Goal: Task Accomplishment & Management: Complete application form

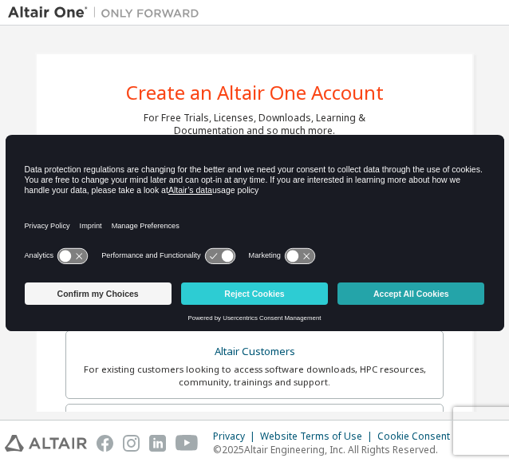
click at [383, 295] on button "Accept All Cookies" at bounding box center [410, 293] width 147 height 22
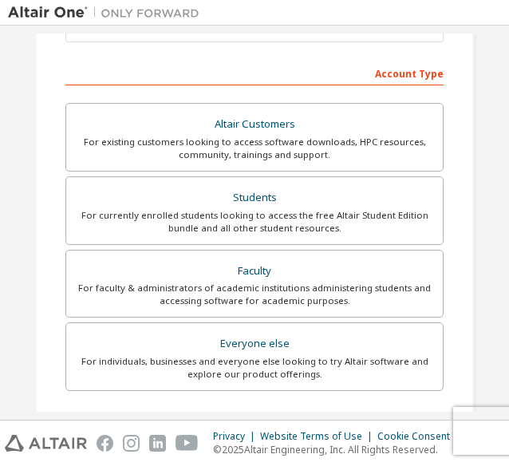
scroll to position [286, 0]
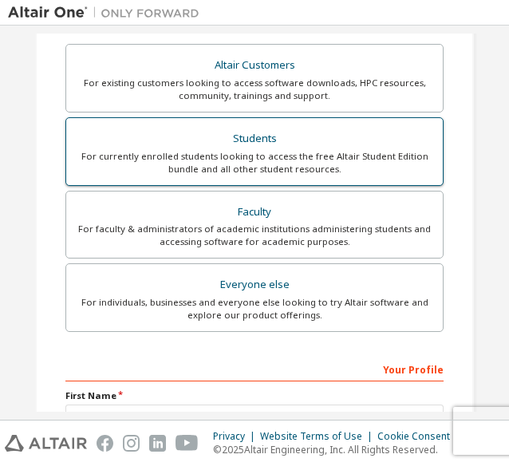
click at [209, 135] on div "Students" at bounding box center [254, 139] width 357 height 22
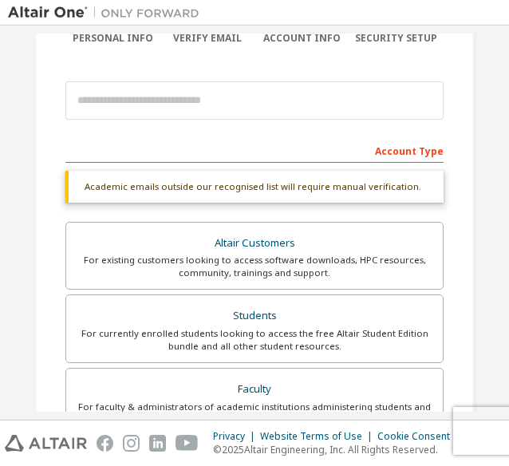
scroll to position [554, 0]
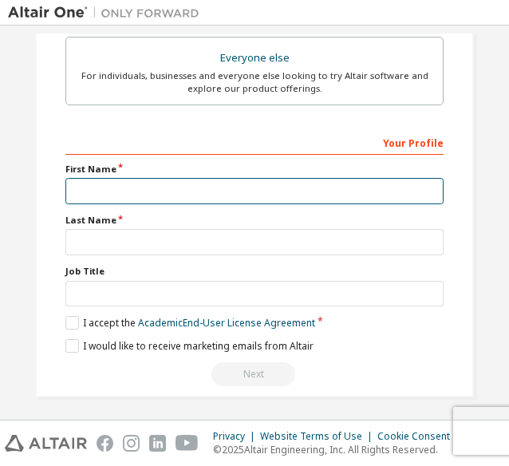
click at [215, 184] on input "text" at bounding box center [254, 191] width 378 height 26
type input "*"
type input "**********"
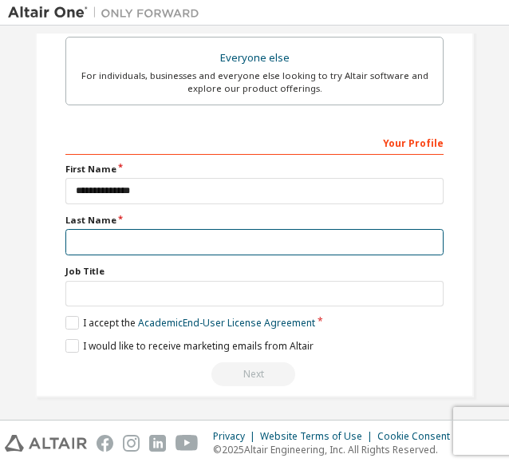
click at [191, 229] on input "text" at bounding box center [254, 242] width 378 height 26
type input "*******"
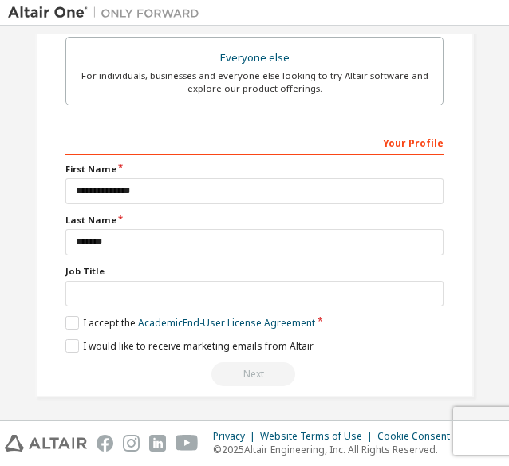
click at [68, 327] on div "**********" at bounding box center [254, 258] width 378 height 258
click at [72, 324] on label "I accept the Academic End-User License Agreement" at bounding box center [190, 323] width 250 height 14
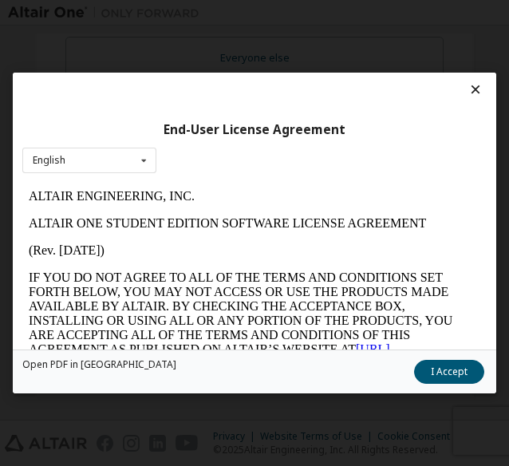
scroll to position [0, 0]
click at [424, 376] on button "I Accept" at bounding box center [449, 372] width 70 height 24
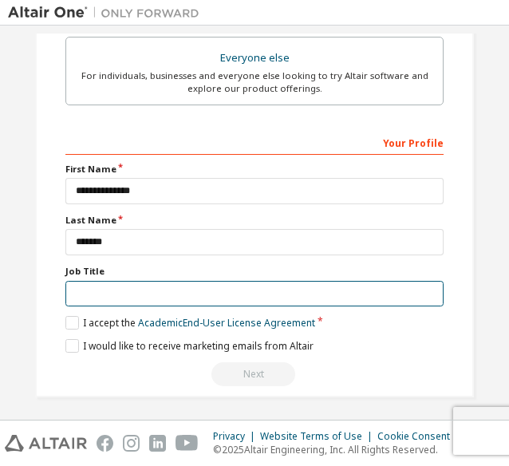
click at [104, 291] on input "text" at bounding box center [254, 294] width 378 height 26
type input "*"
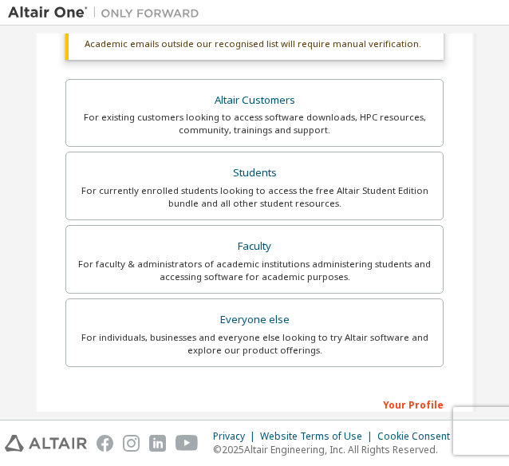
scroll to position [101, 0]
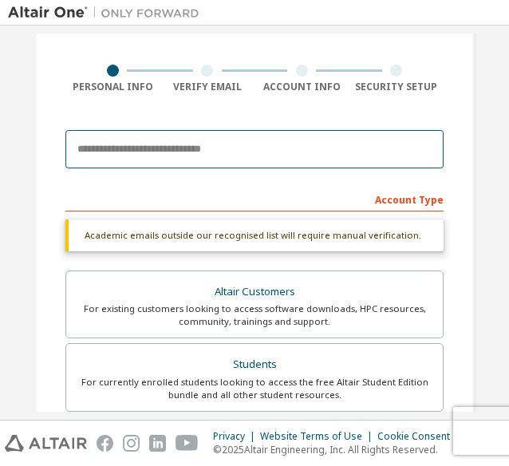
click at [178, 148] on input "email" at bounding box center [254, 149] width 378 height 38
type input "**********"
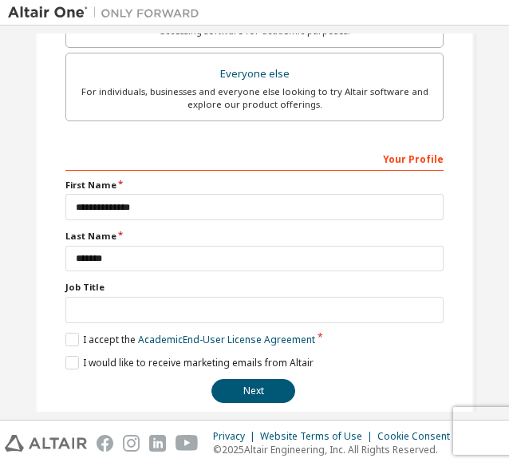
scroll to position [514, 0]
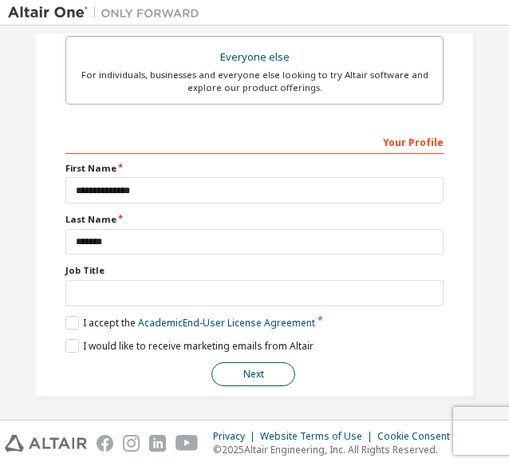
click at [270, 368] on button "Next" at bounding box center [253, 374] width 84 height 24
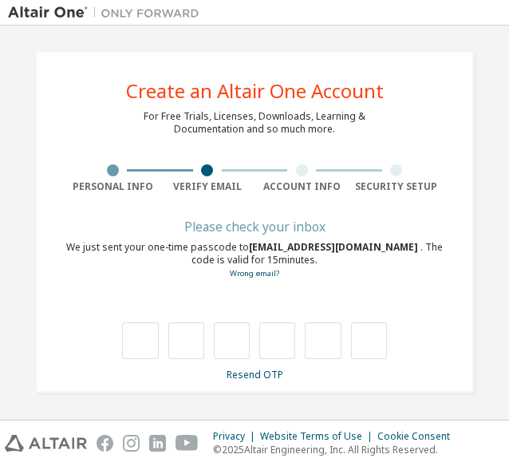
type input "*"
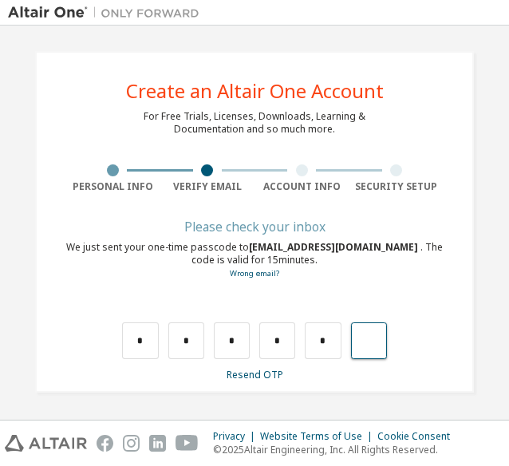
type input "*"
